Goal: Task Accomplishment & Management: Use online tool/utility

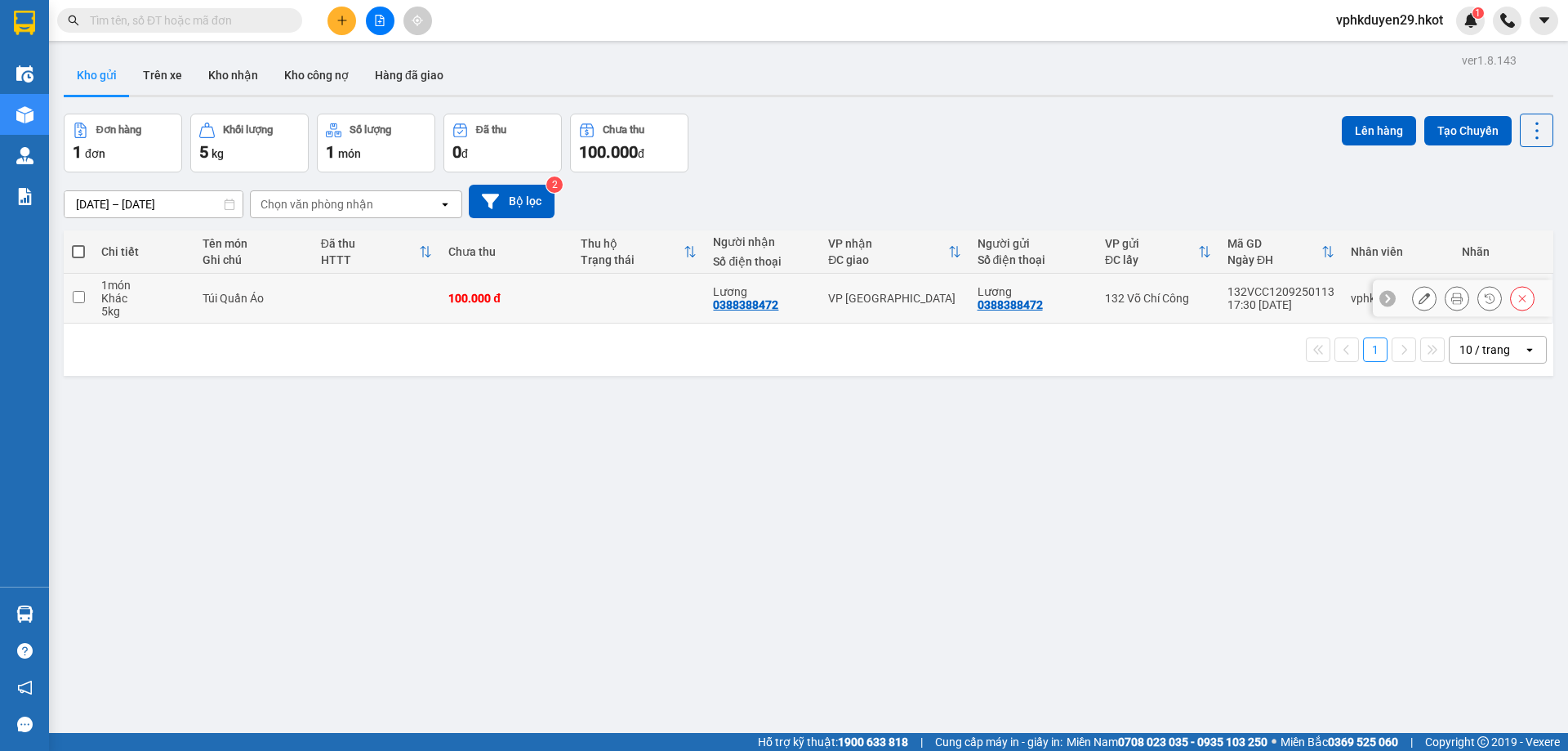
click at [70, 298] on td at bounding box center [78, 298] width 29 height 50
checkbox input "true"
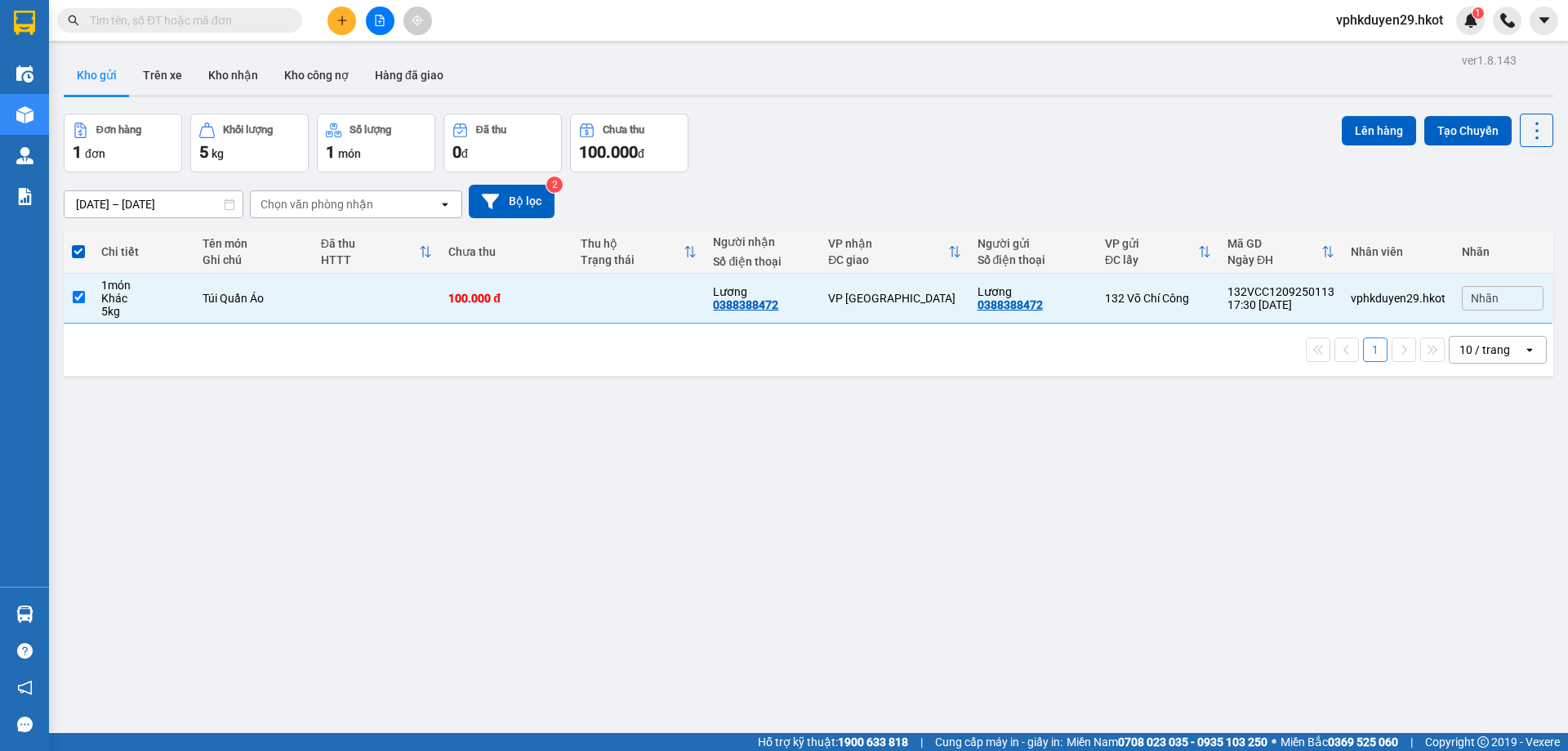
click at [1328, 125] on div "Đơn hàng 1 đơn Khối lượng 5 kg Số lượng 1 món Đã thu 0 đ Chưa thu 100.000 đ Lên…" at bounding box center [809, 143] width 1490 height 59
click at [1342, 126] on button "Lên hàng" at bounding box center [1379, 130] width 75 height 29
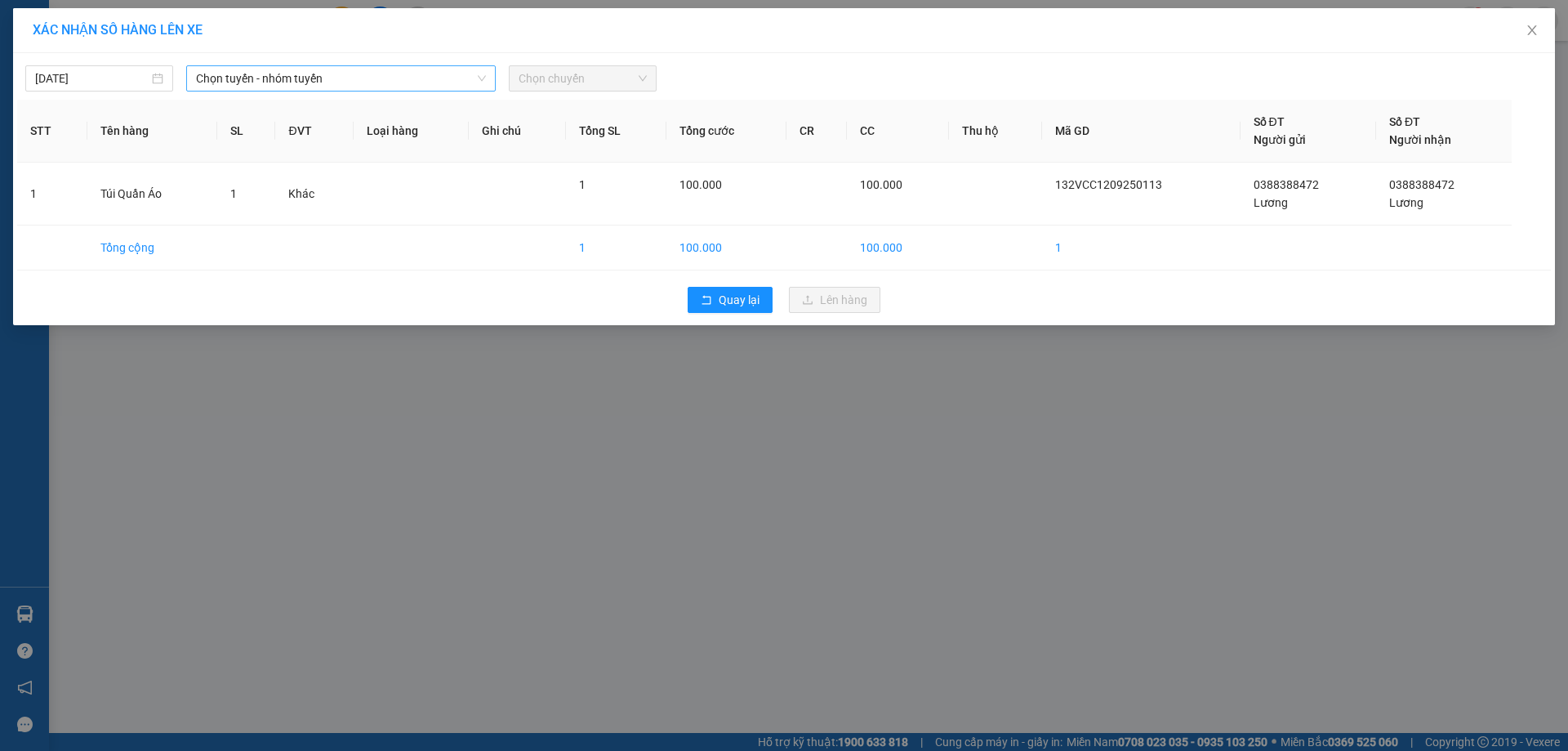
click at [334, 86] on span "Chọn tuyến - nhóm tuyến" at bounding box center [341, 78] width 290 height 25
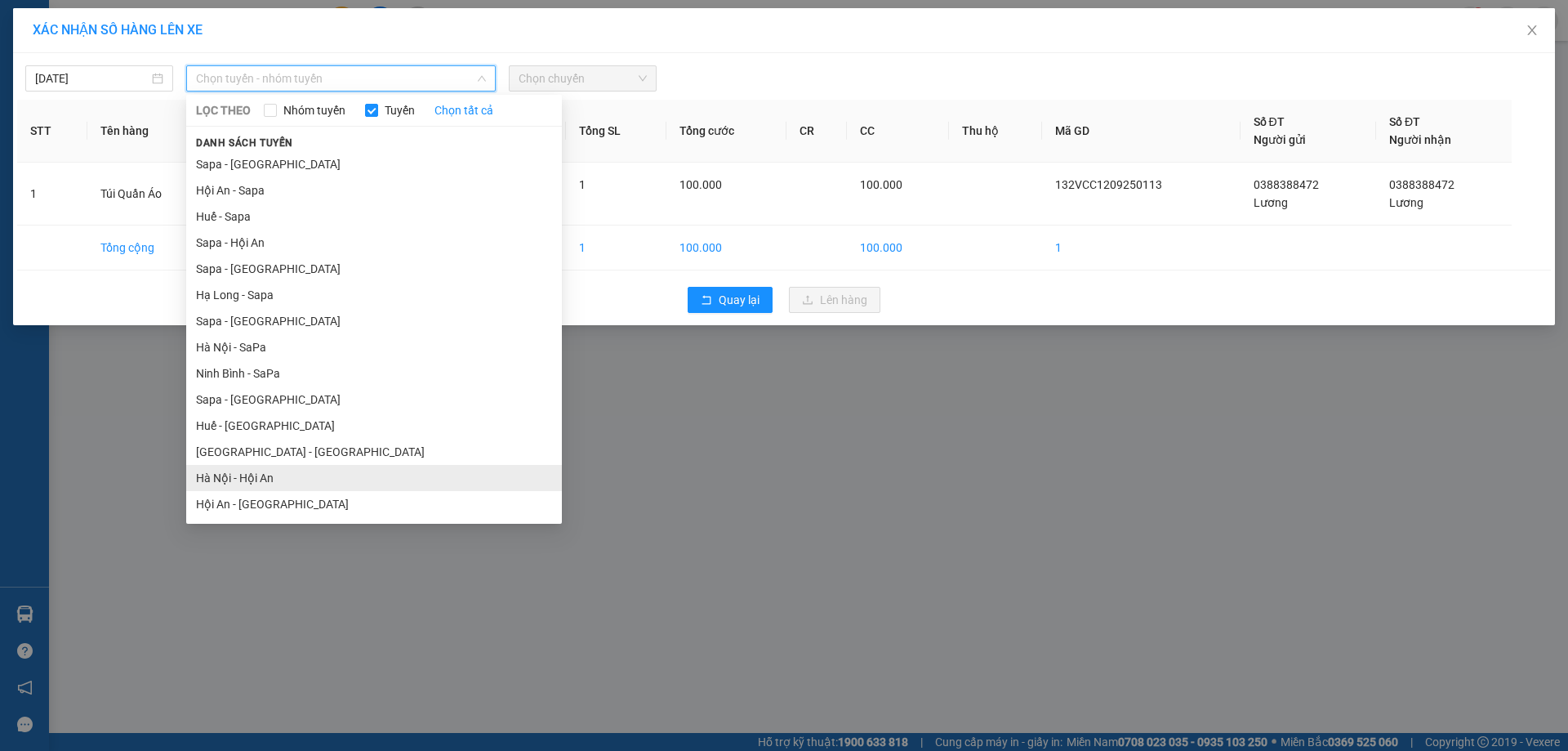
click at [281, 480] on li "Hà Nội - Hội An" at bounding box center [374, 477] width 376 height 26
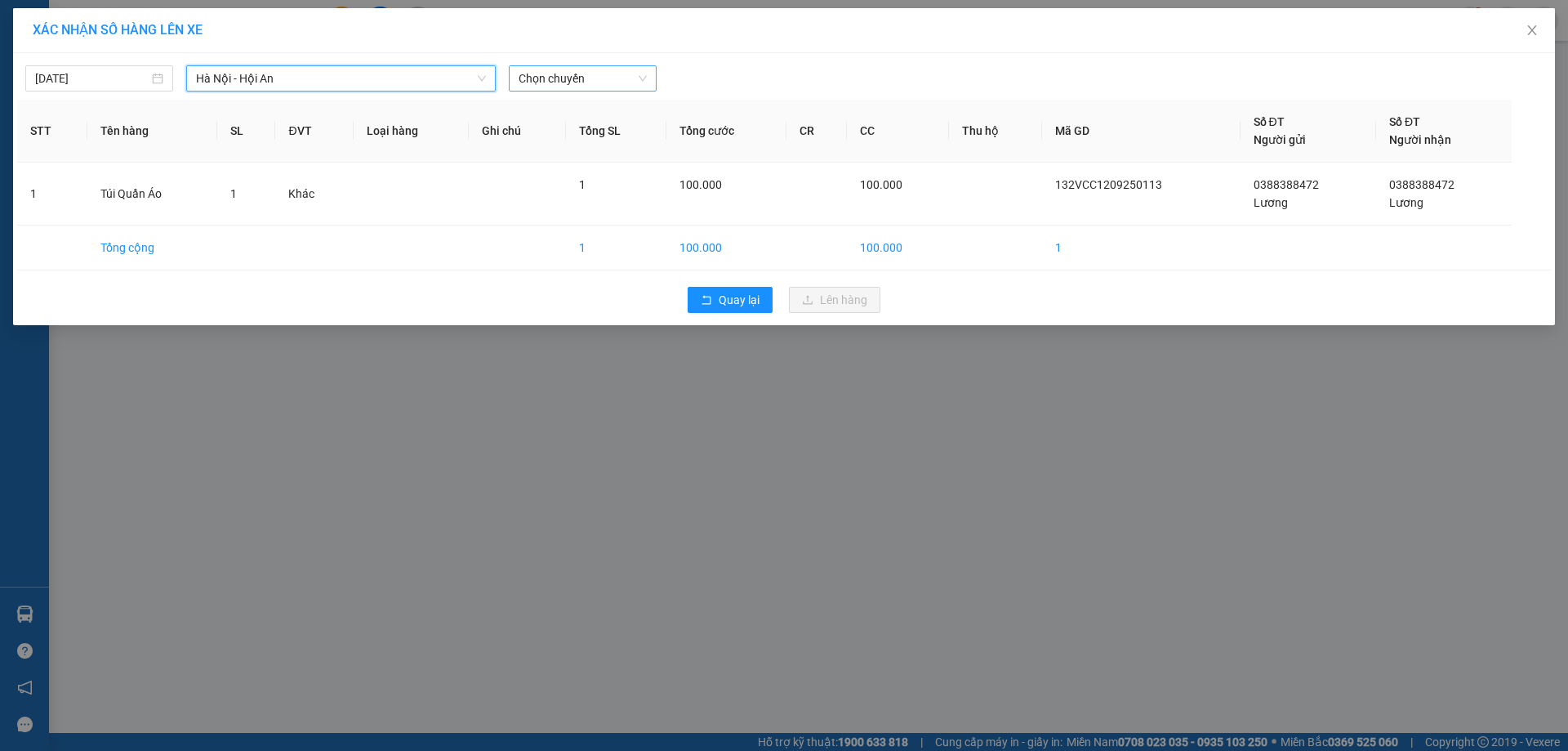
click at [577, 75] on span "Chọn chuyến" at bounding box center [583, 78] width 128 height 25
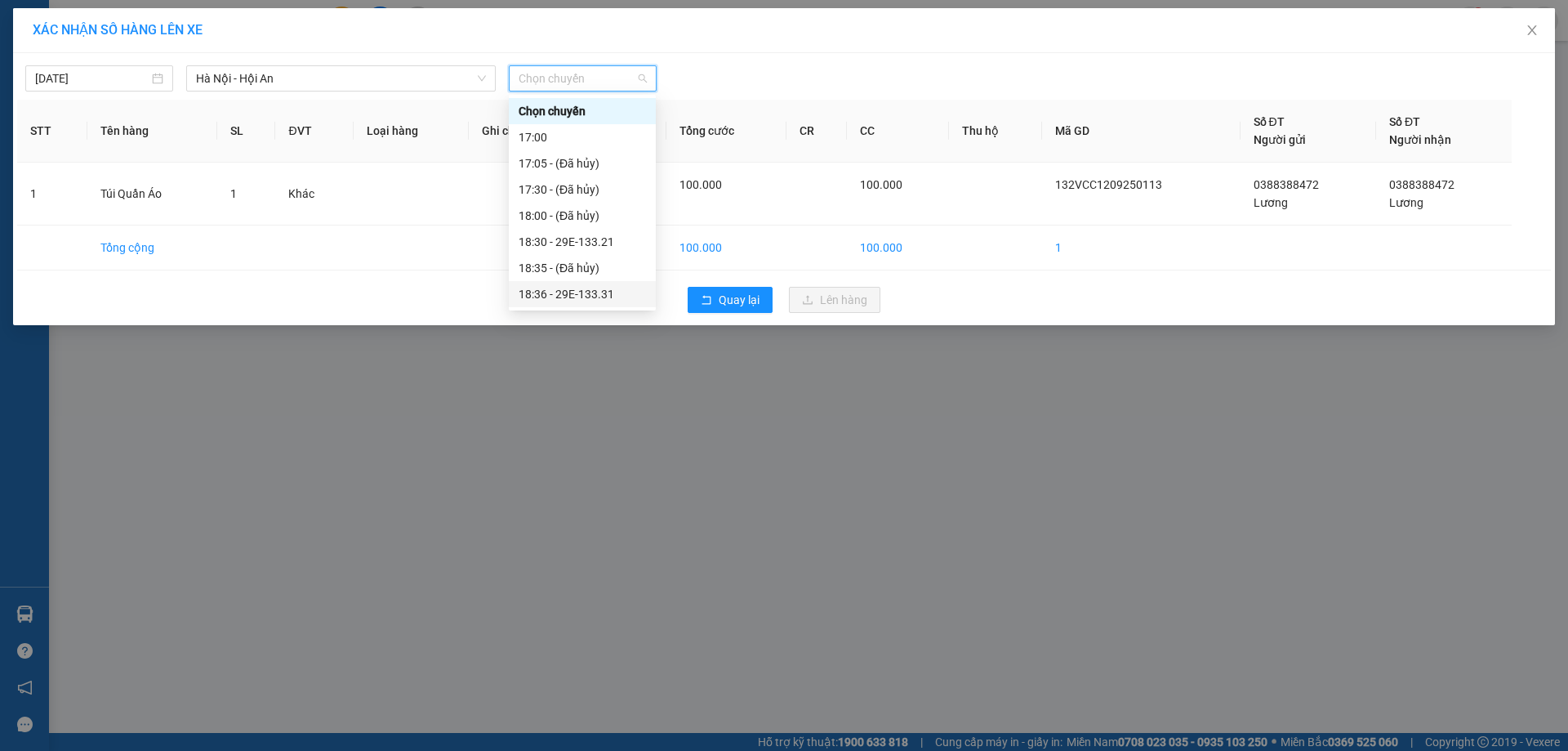
click at [600, 288] on div "18:36 - 29E-133.31" at bounding box center [582, 294] width 127 height 18
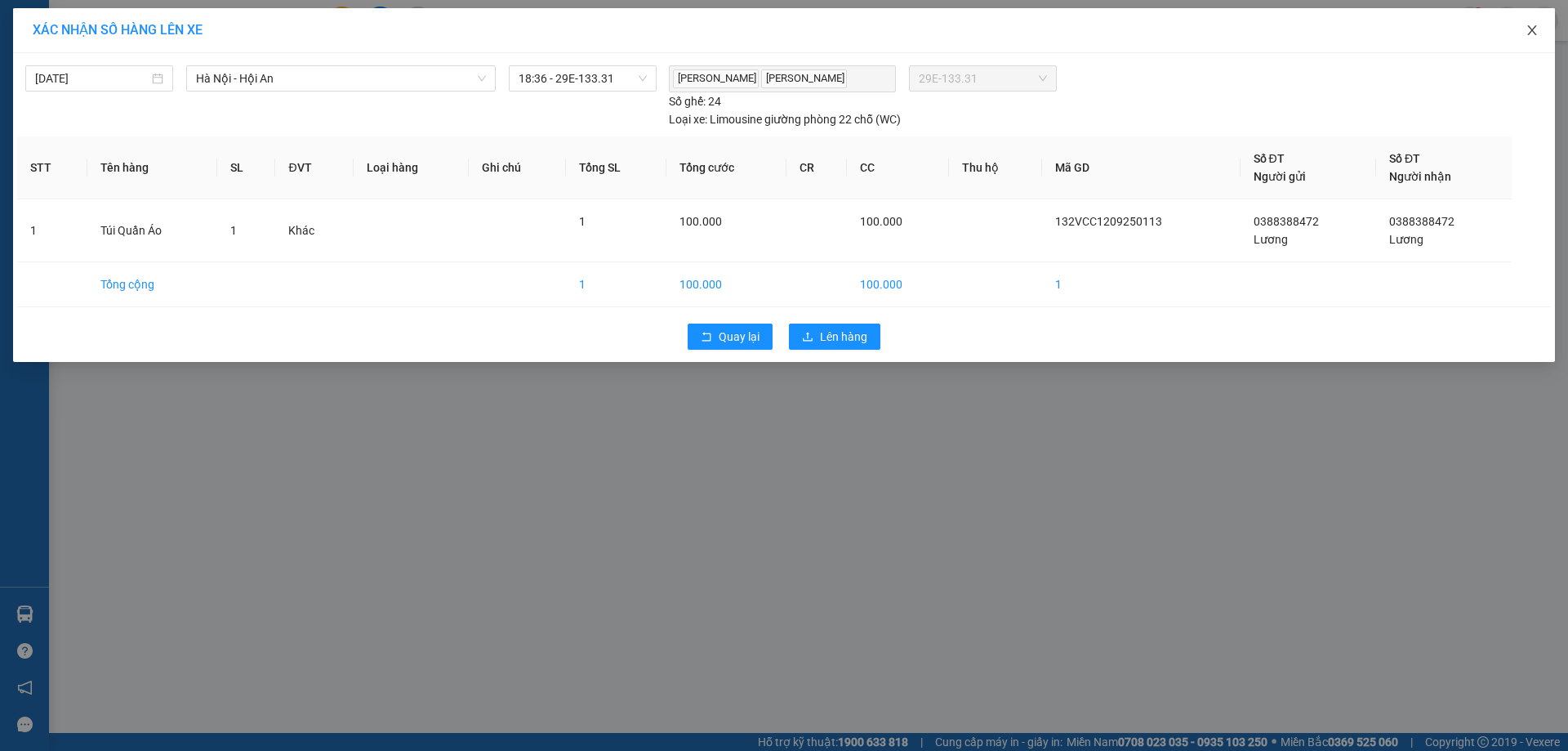
click at [1540, 38] on span "Close" at bounding box center [1532, 30] width 45 height 45
